Goal: Information Seeking & Learning: Learn about a topic

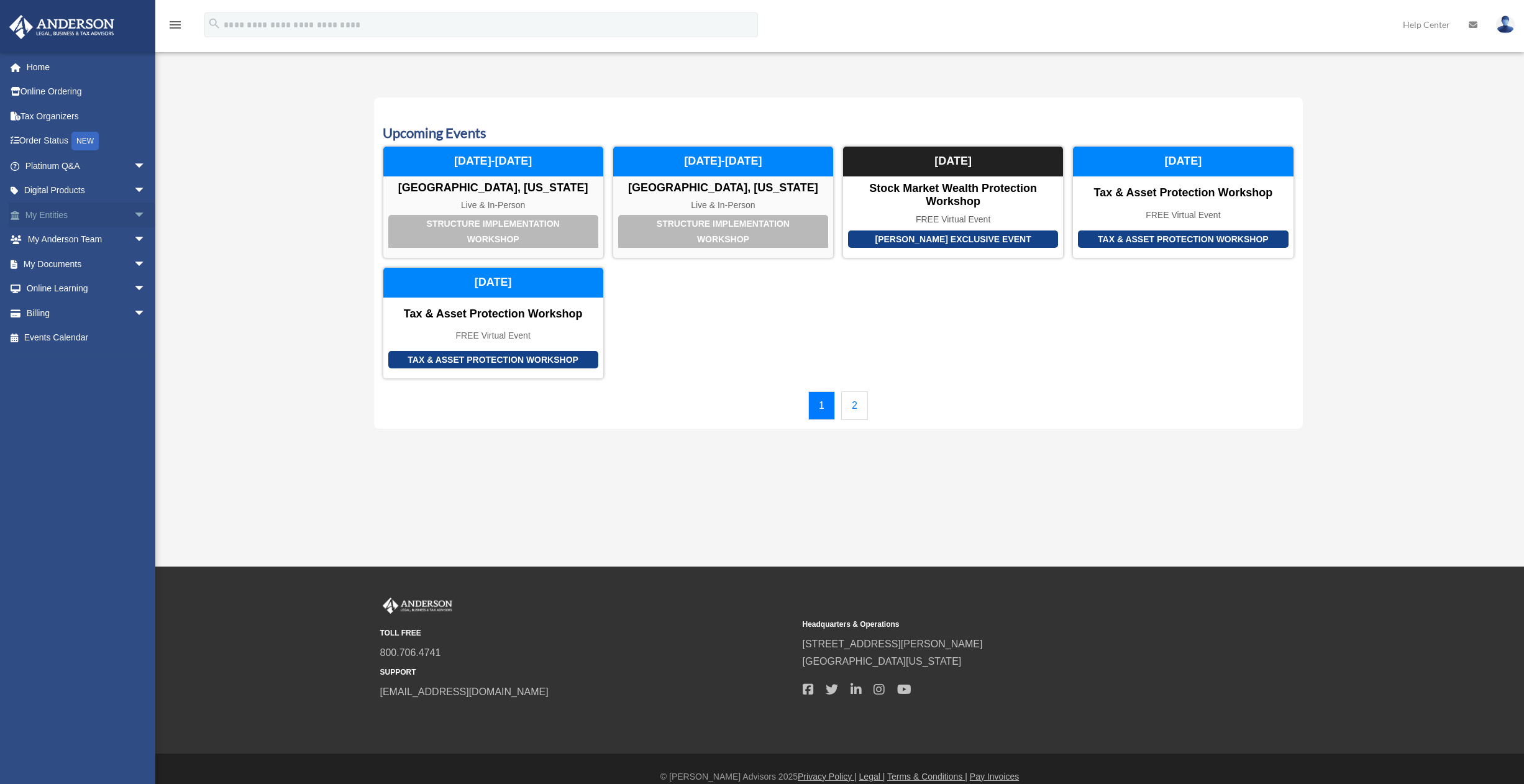
click at [55, 220] on link "My Entities arrow_drop_down" at bounding box center [86, 215] width 156 height 25
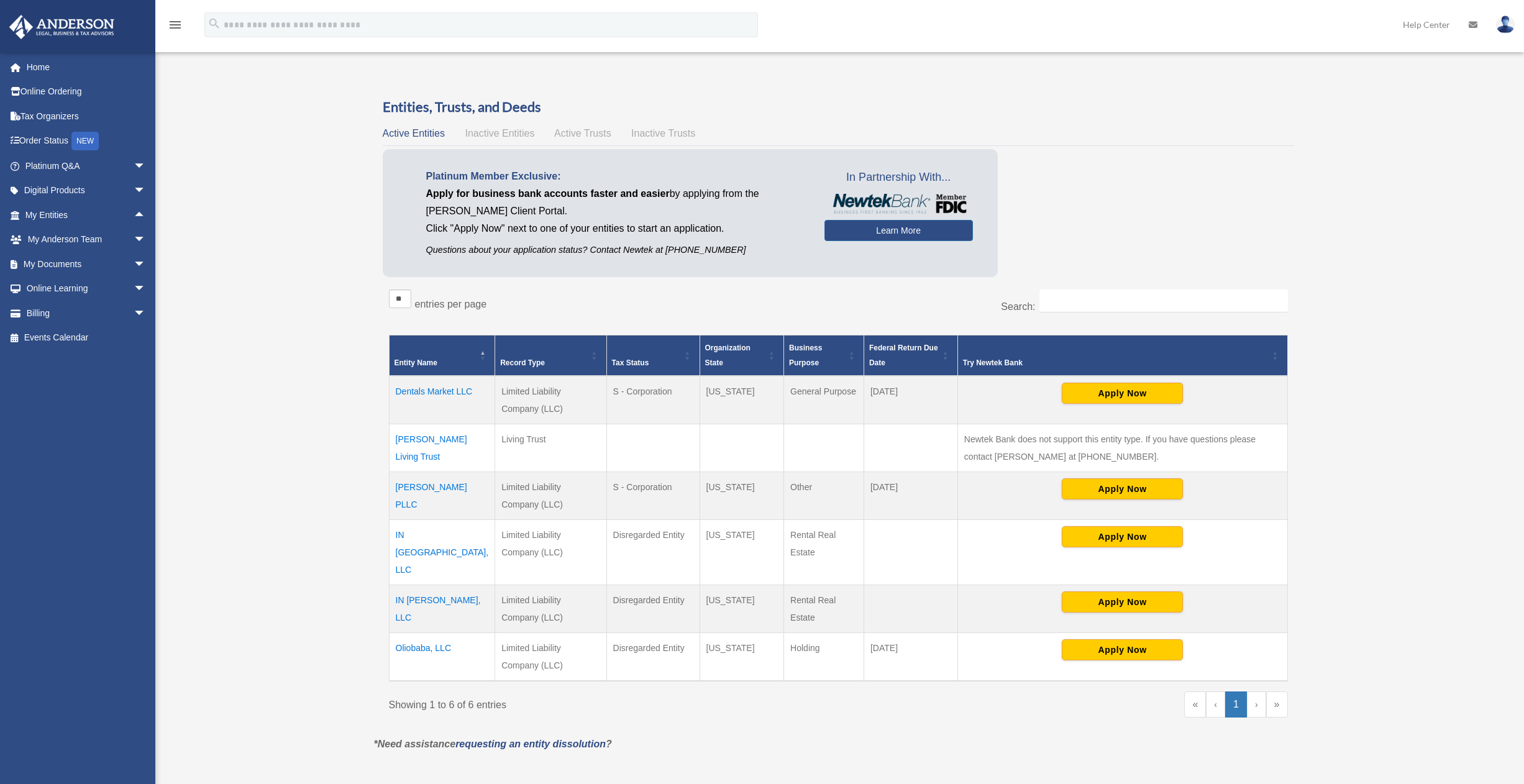
click at [134, 213] on span "arrow_drop_up" at bounding box center [146, 216] width 25 height 26
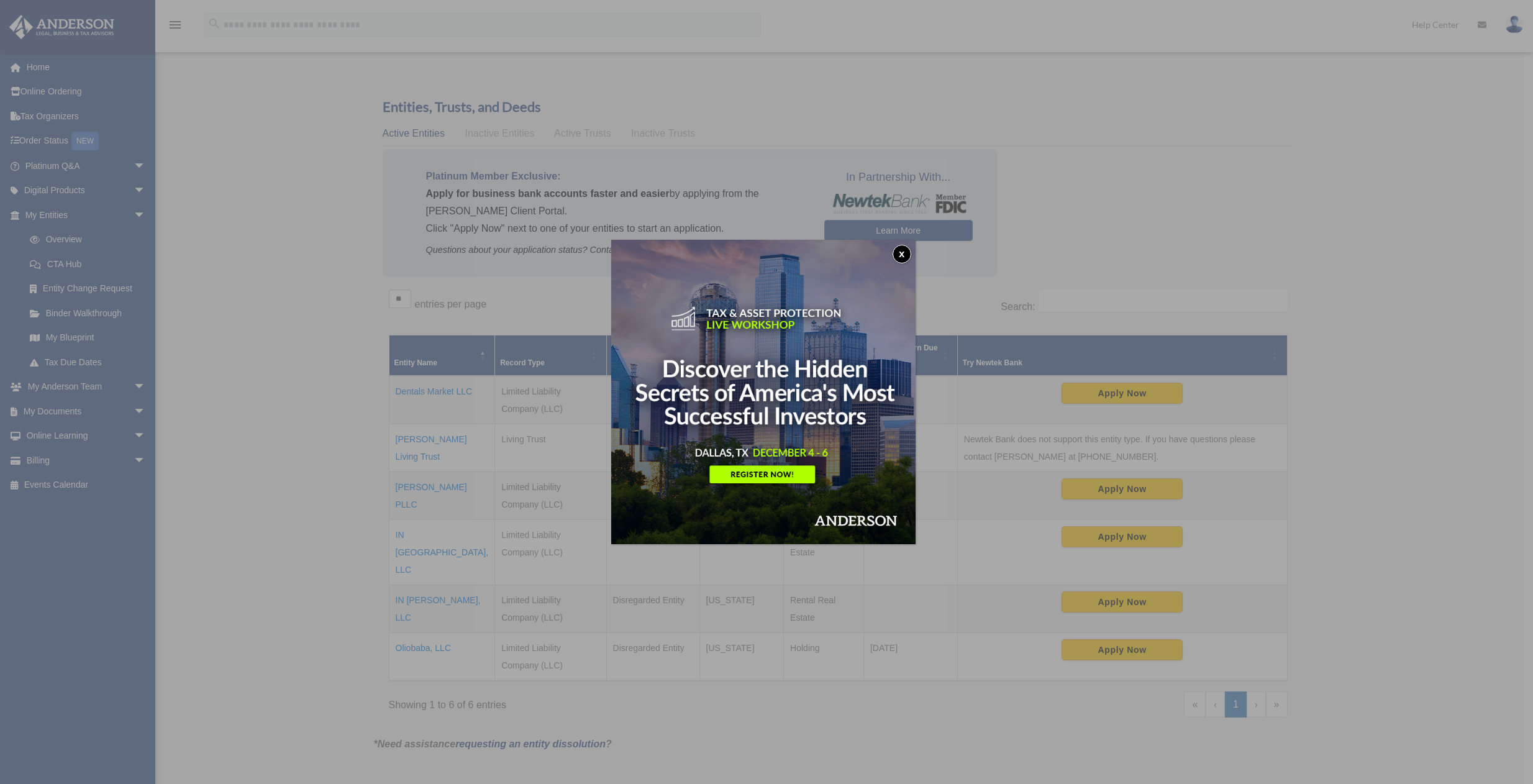
click at [251, 353] on div "x" at bounding box center [766, 392] width 1533 height 784
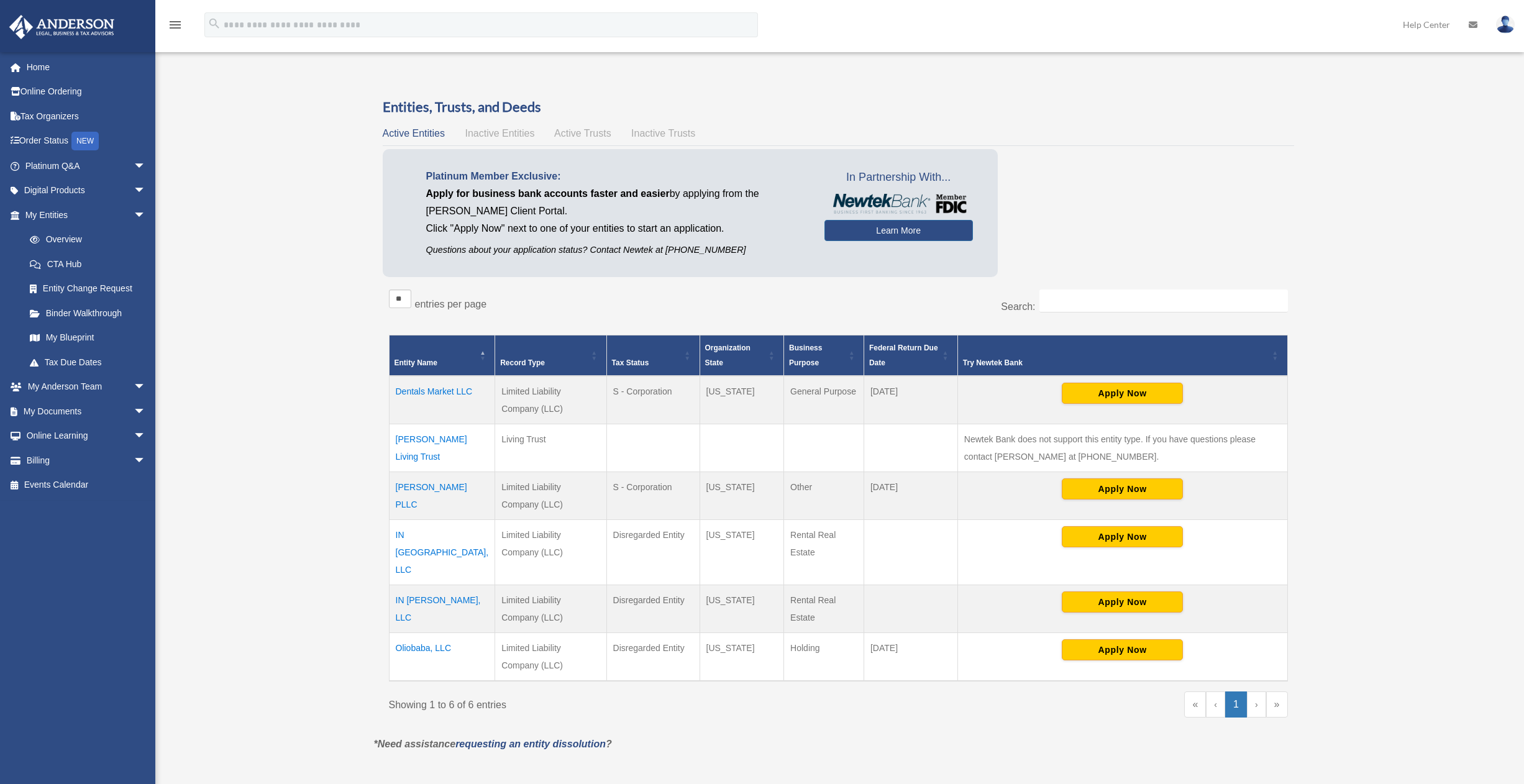
click at [247, 408] on div "Overview oveys.hd@gmail.com Sign Out oveys.hd@gmail.com Home Online Ordering Ta…" at bounding box center [762, 423] width 1524 height 724
click at [82, 341] on link "My Blueprint" at bounding box center [91, 338] width 147 height 25
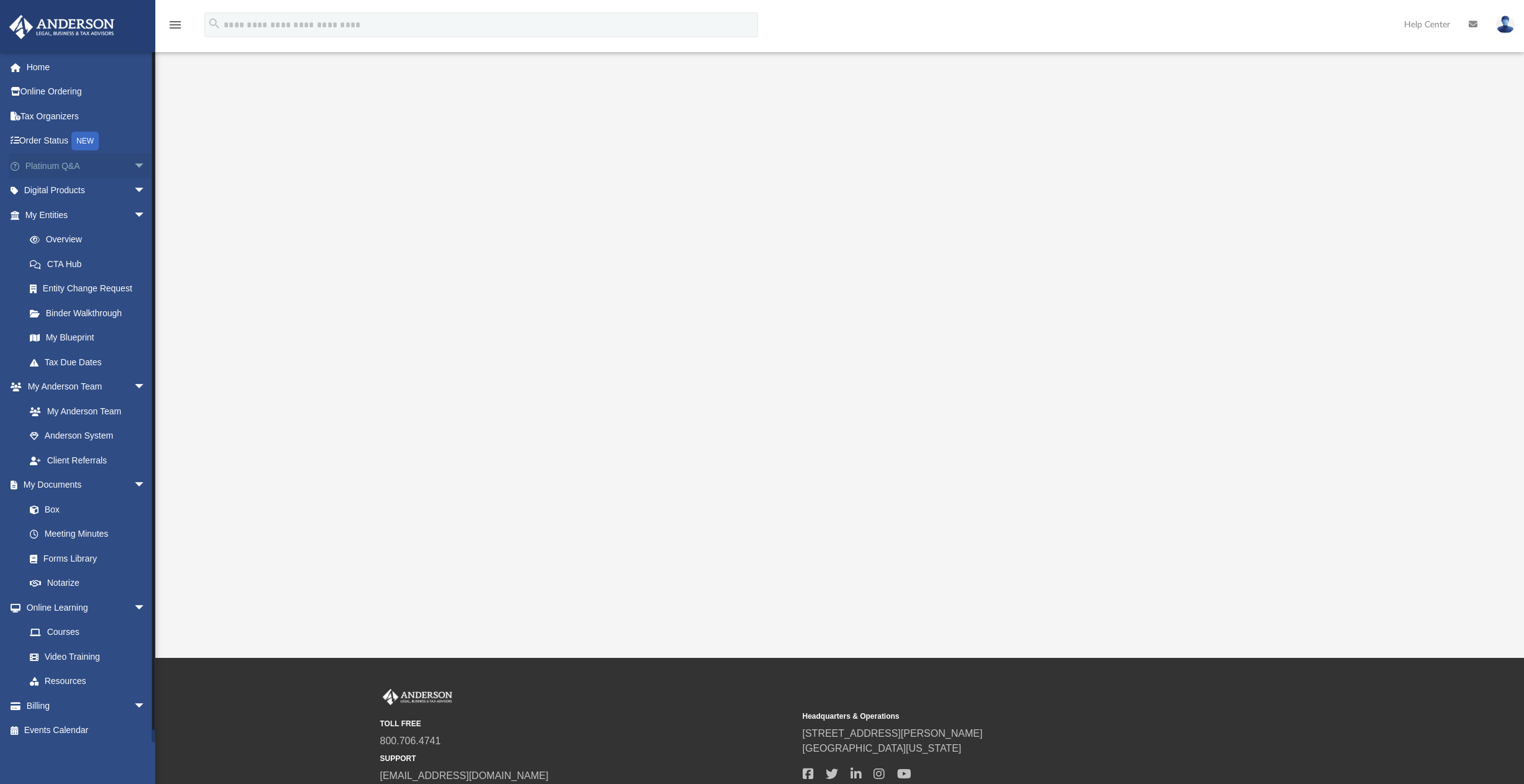
click at [134, 167] on span "arrow_drop_down" at bounding box center [146, 166] width 25 height 26
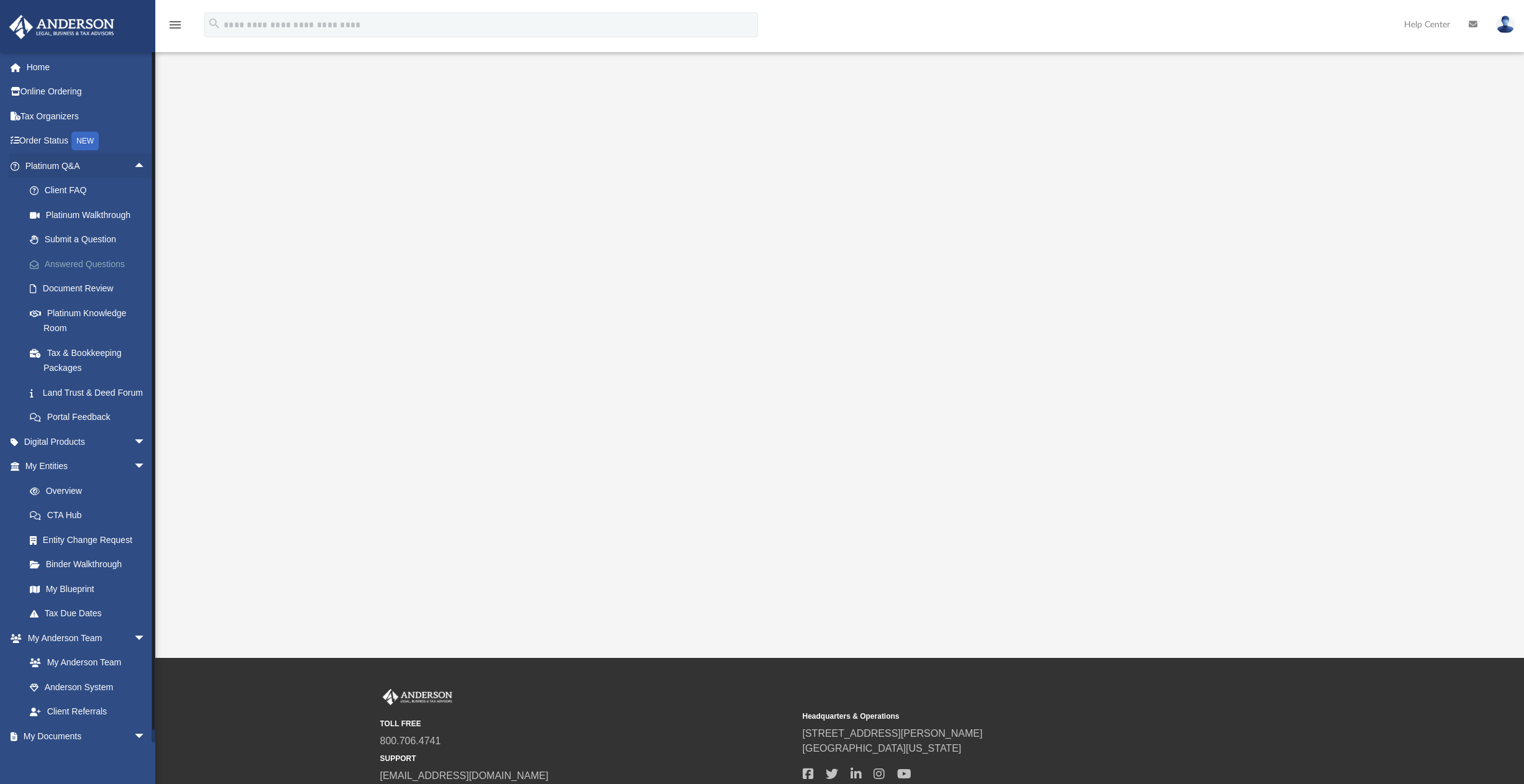
click at [91, 265] on link "Answered Questions" at bounding box center [91, 263] width 147 height 25
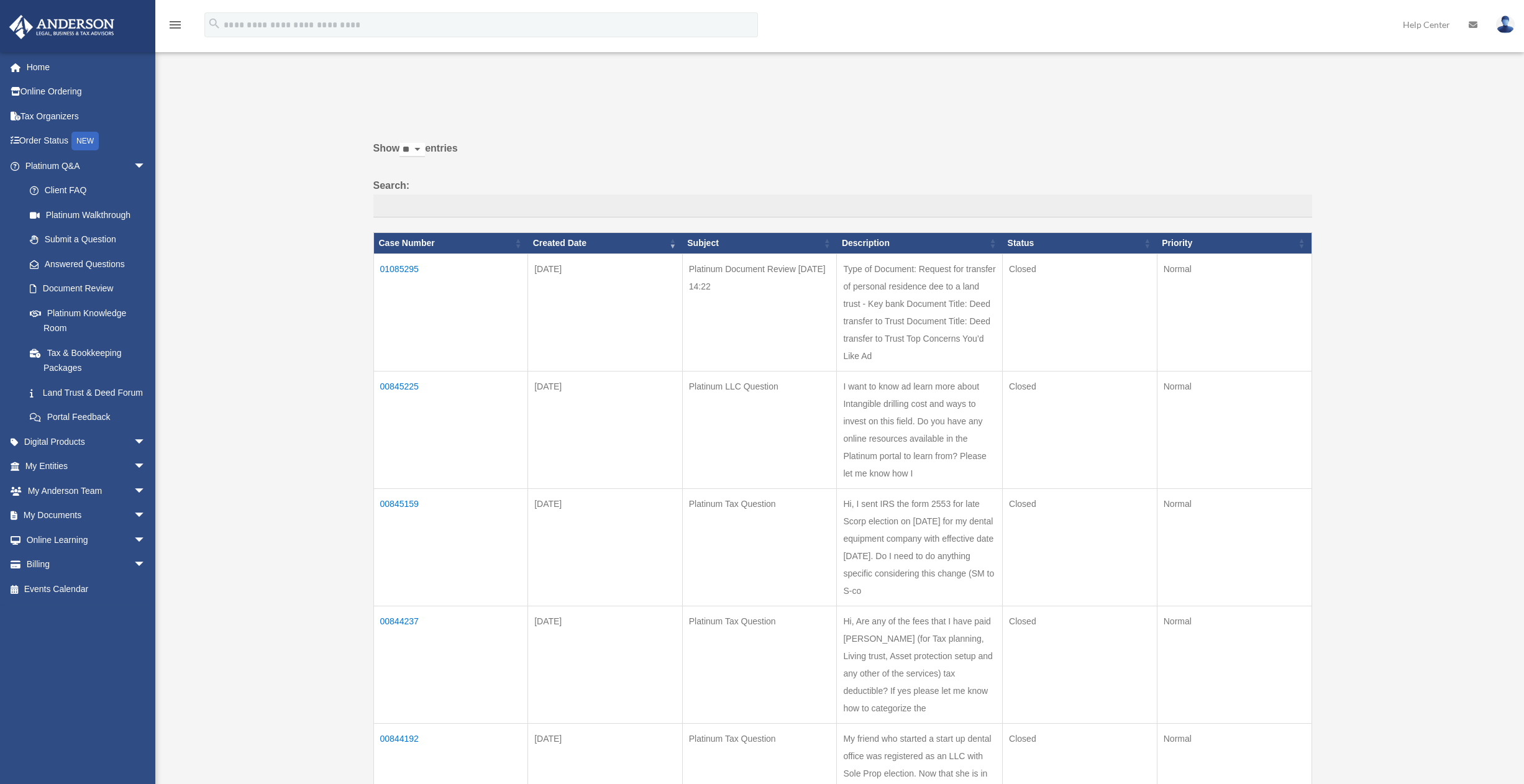
click at [394, 266] on td "01085295" at bounding box center [451, 312] width 155 height 117
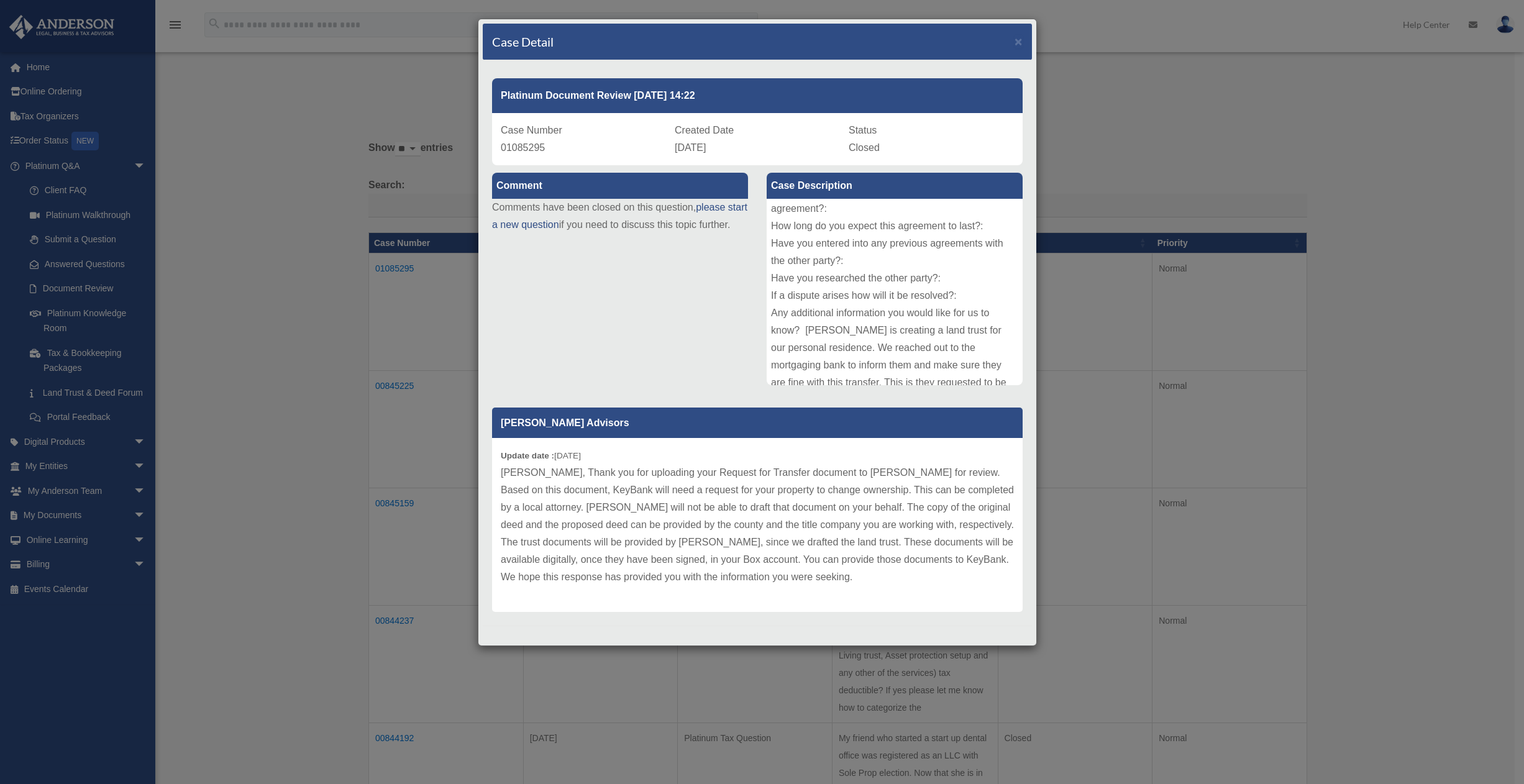
scroll to position [240, 0]
click at [307, 325] on div "Case Detail × Platinum Document Review 08/21/2025 14:22 Case Number 01085295 Cr…" at bounding box center [762, 392] width 1524 height 784
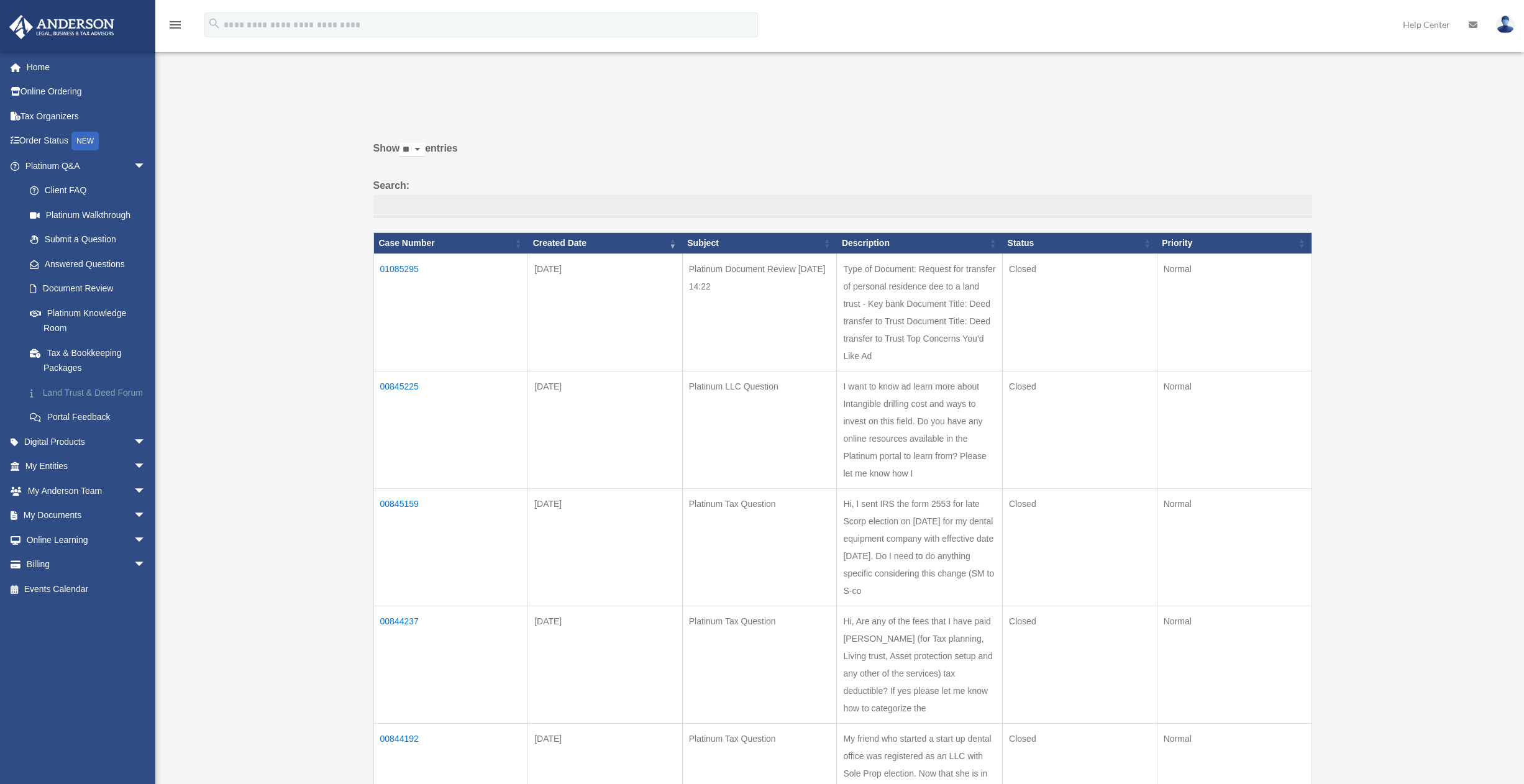
click at [75, 396] on link "Land Trust & Deed Forum" at bounding box center [91, 392] width 147 height 25
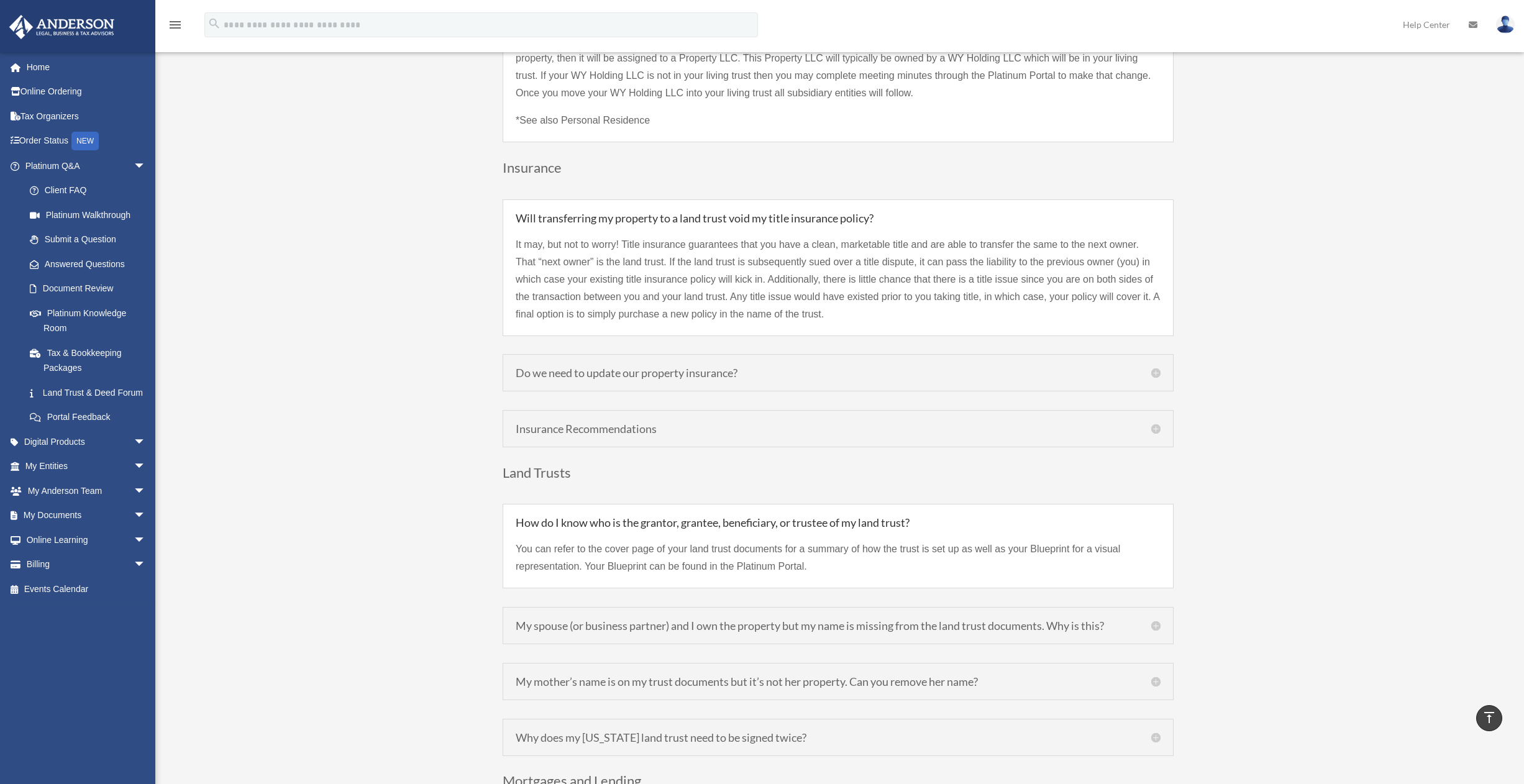
scroll to position [2850, 0]
click at [580, 365] on h5 "Do we need to update our property insurance?" at bounding box center [838, 371] width 645 height 11
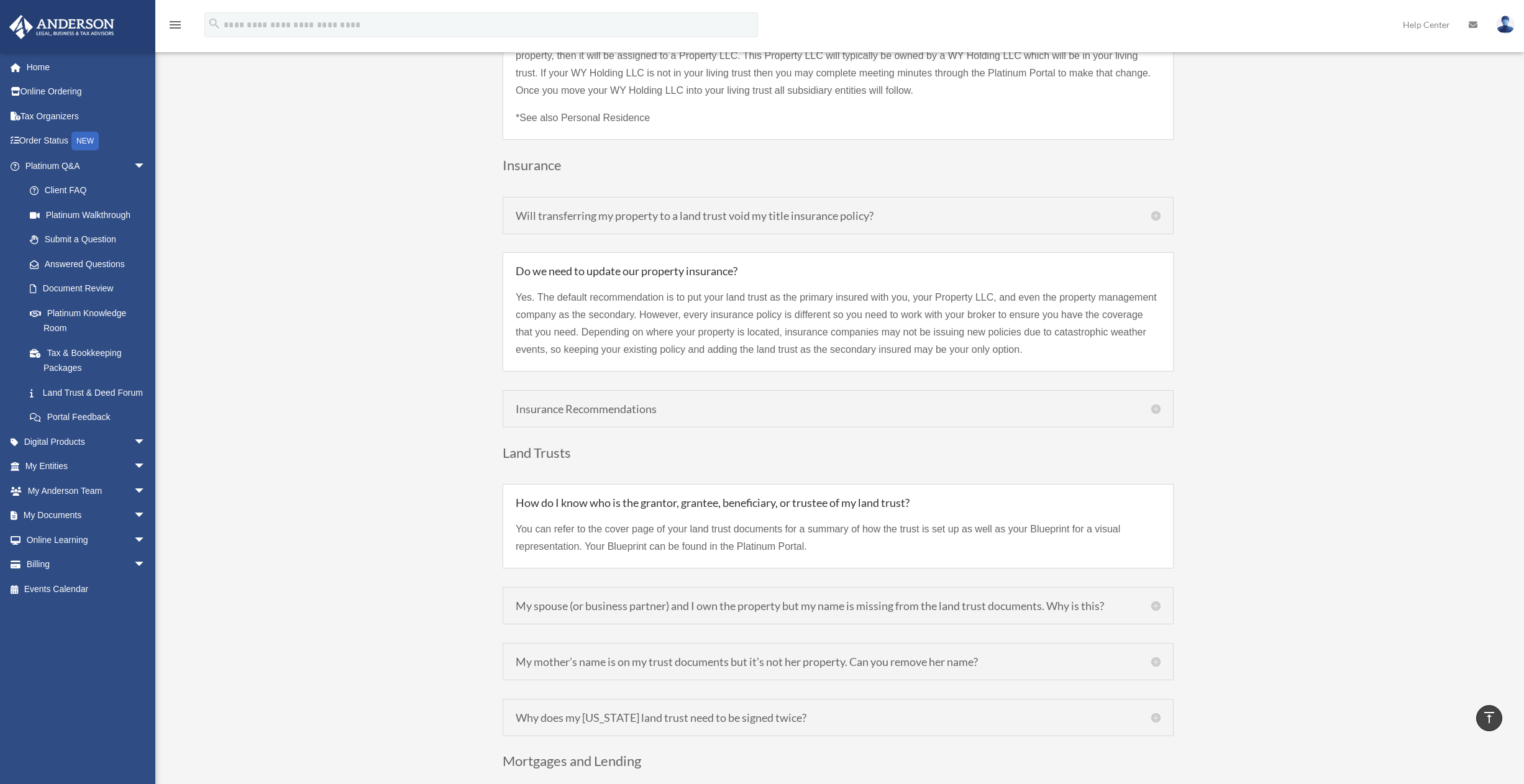
click at [580, 403] on h5 "Insurance Recommendations" at bounding box center [838, 408] width 645 height 11
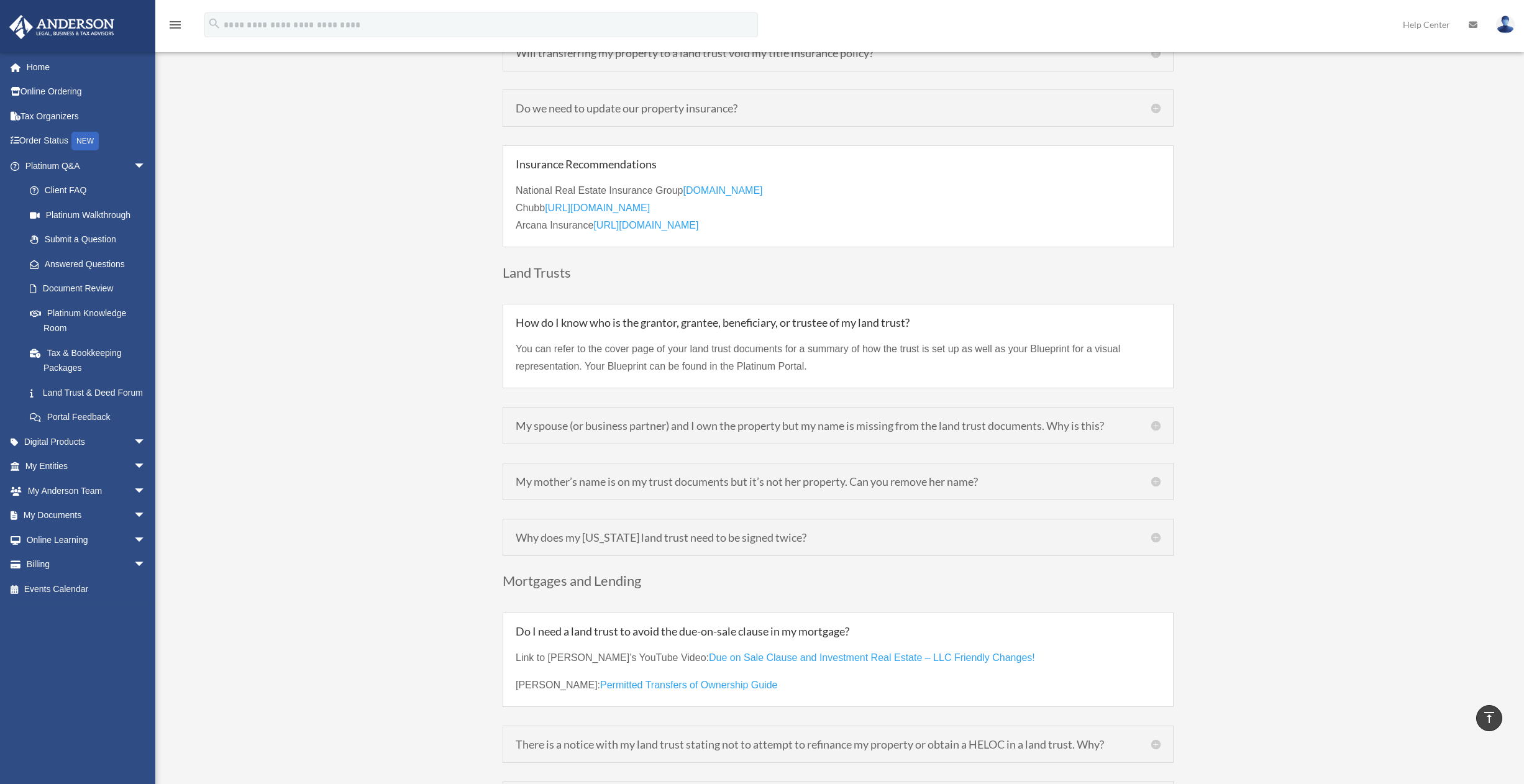
scroll to position [3027, 0]
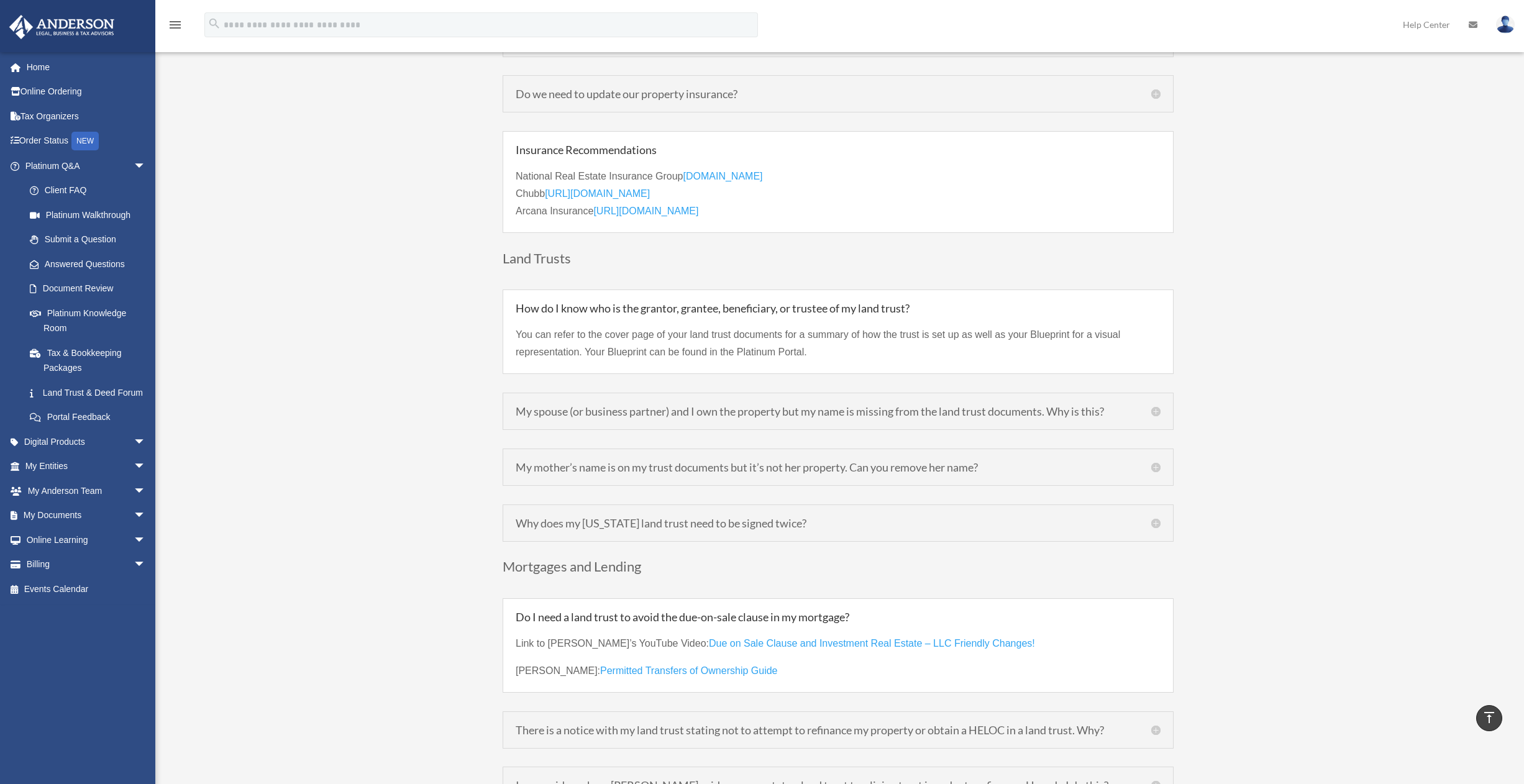
click at [1095, 406] on h5 "My spouse (or business partner) and I own the property but my name is missing f…" at bounding box center [838, 411] width 645 height 11
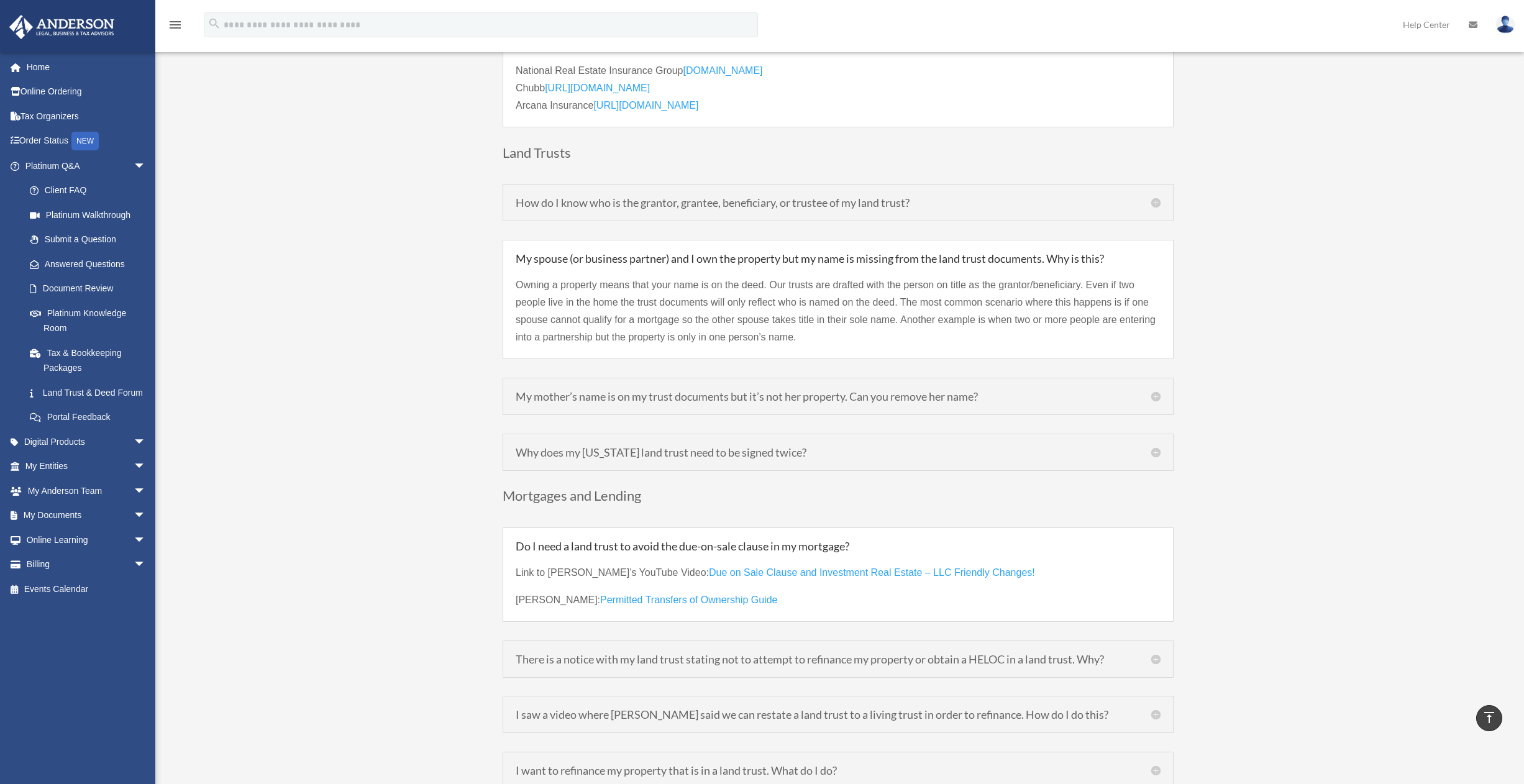
scroll to position [3134, 0]
click at [72, 312] on link "Platinum Knowledge Room" at bounding box center [91, 321] width 147 height 40
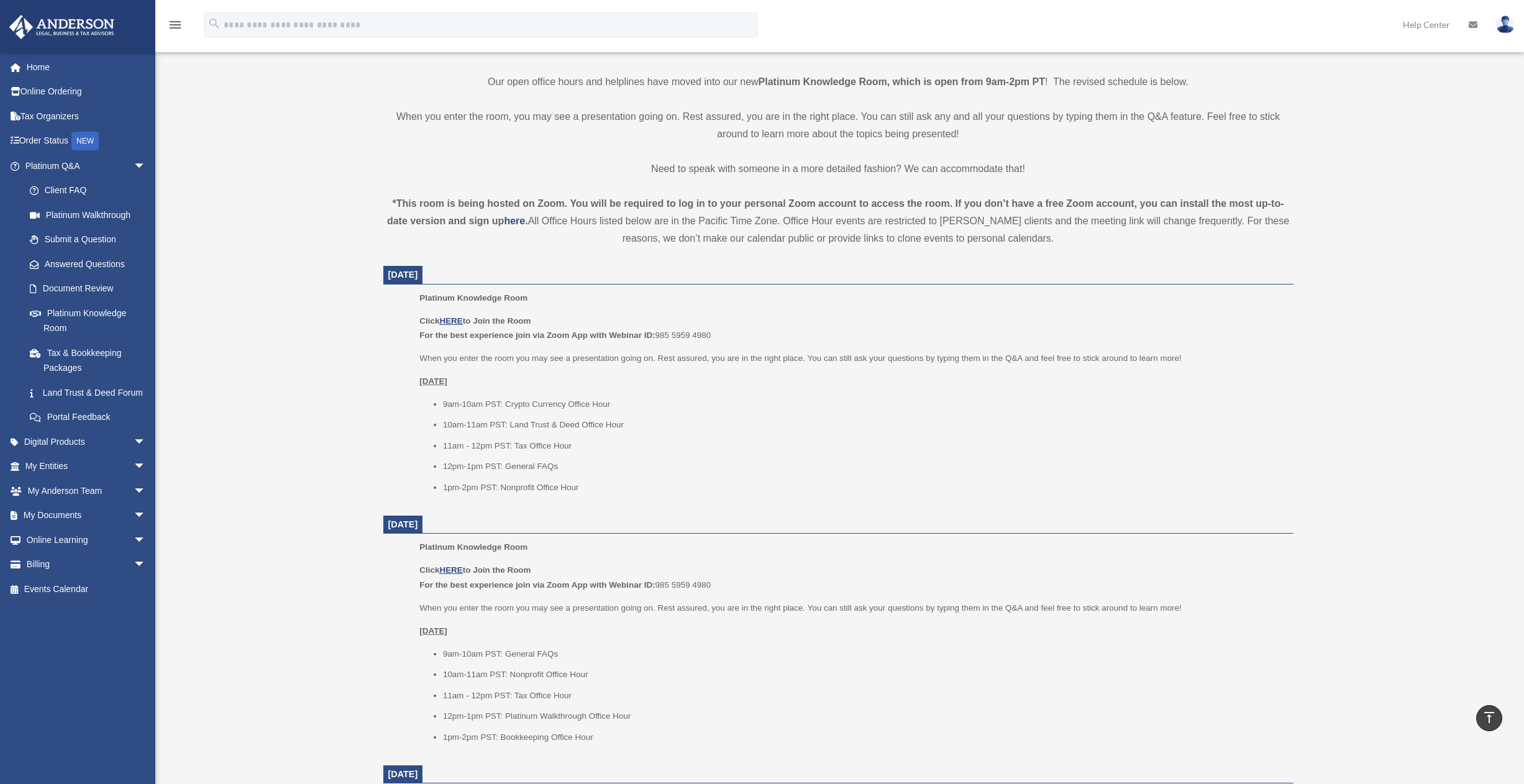
scroll to position [300, 0]
click at [453, 319] on u "HERE" at bounding box center [451, 320] width 23 height 9
